Goal: Information Seeking & Learning: Understand process/instructions

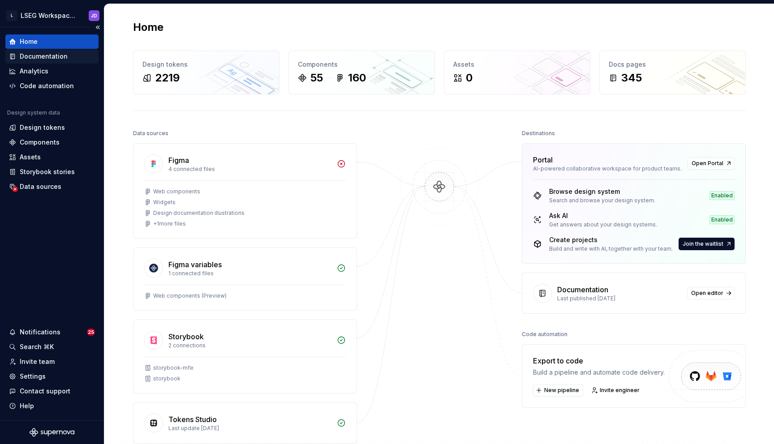
click at [39, 59] on div "Documentation" at bounding box center [44, 56] width 48 height 9
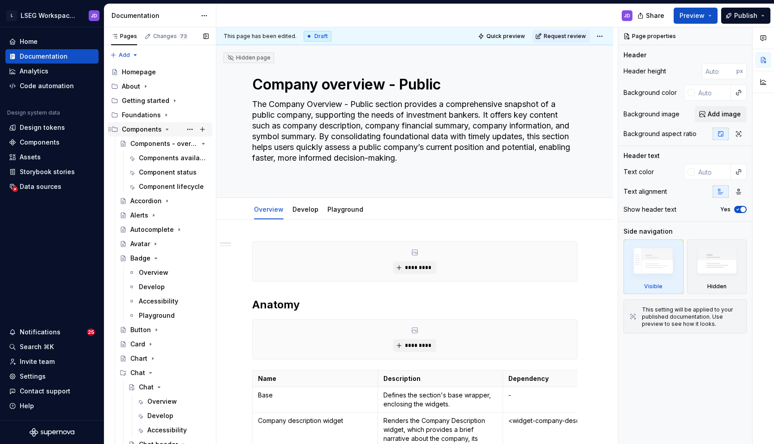
click at [164, 129] on icon "Page tree" at bounding box center [167, 129] width 7 height 7
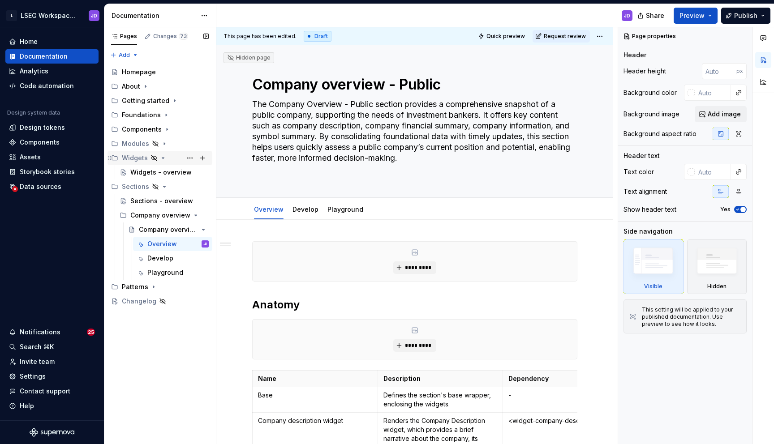
click at [162, 157] on icon "Page tree" at bounding box center [162, 158] width 7 height 7
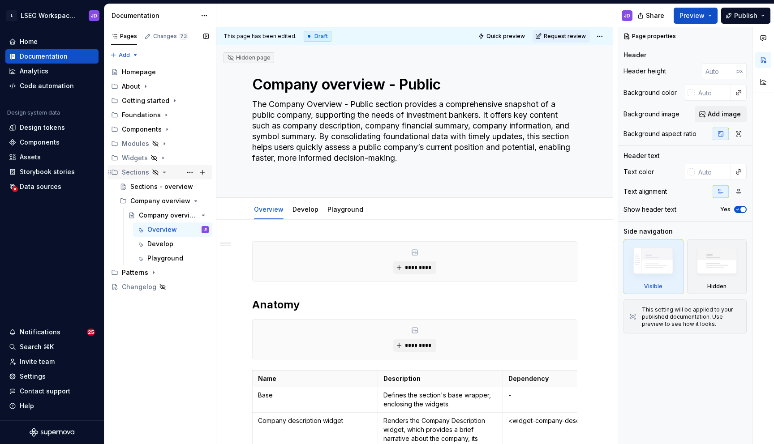
click at [161, 171] on icon "Page tree" at bounding box center [164, 172] width 7 height 7
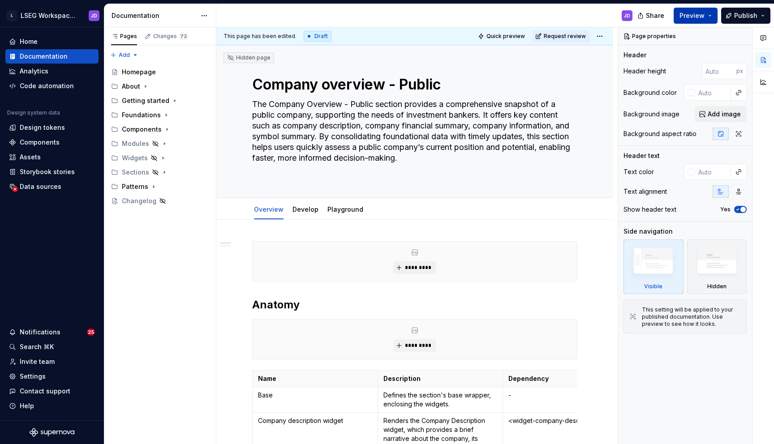
type textarea "*"
click at [705, 17] on span "Preview" at bounding box center [692, 15] width 25 height 9
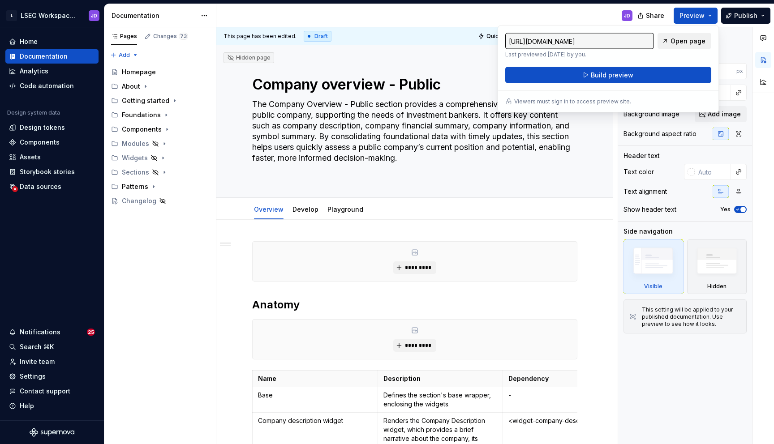
click at [685, 43] on span "Open page" at bounding box center [688, 41] width 35 height 9
